Goal: Task Accomplishment & Management: Use online tool/utility

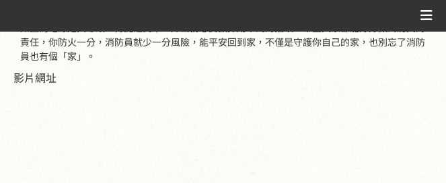
scroll to position [538, 0]
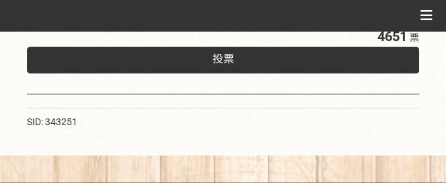
click at [186, 66] on div "投票" at bounding box center [223, 59] width 392 height 27
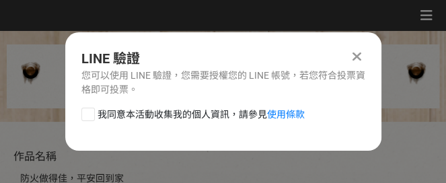
scroll to position [0, 0]
click at [171, 108] on span "我同意本活動收集我的個人資訊，請參見 使用條款" at bounding box center [201, 115] width 207 height 14
click at [91, 110] on input "我同意本活動收集我的個人資訊，請參見 使用條款" at bounding box center [86, 114] width 9 height 9
checkbox input "false"
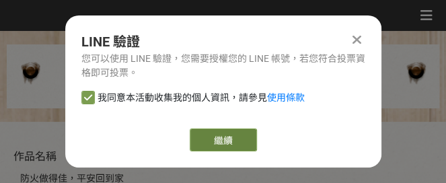
click at [223, 136] on link "繼續" at bounding box center [223, 140] width 67 height 23
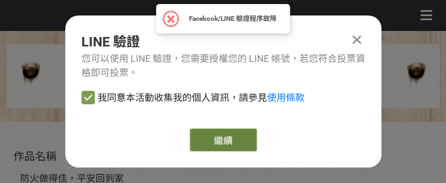
click at [215, 139] on link "繼續" at bounding box center [223, 140] width 67 height 23
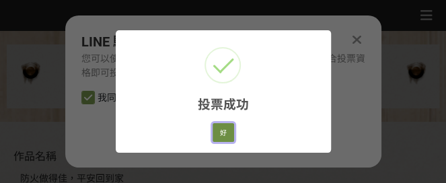
click at [220, 138] on button "好" at bounding box center [224, 132] width 22 height 19
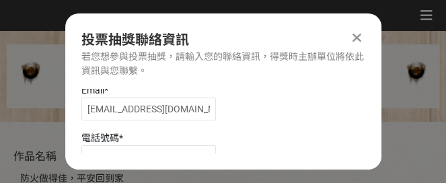
scroll to position [102, 0]
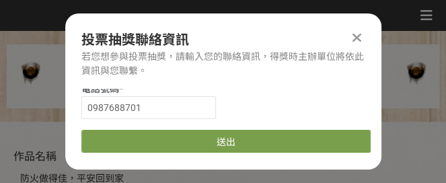
click at [209, 133] on button "送出" at bounding box center [225, 141] width 289 height 23
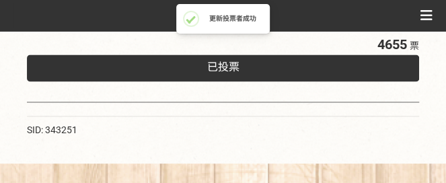
scroll to position [538, 0]
